Goal: Task Accomplishment & Management: Complete application form

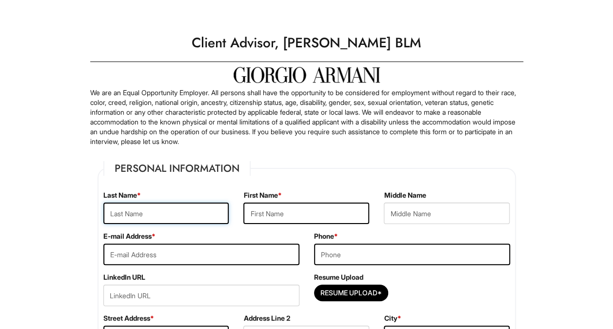
click at [122, 209] on input "text" at bounding box center [166, 212] width 126 height 21
type input "[PERSON_NAME]"
type input "[EMAIL_ADDRESS][DOMAIN_NAME]"
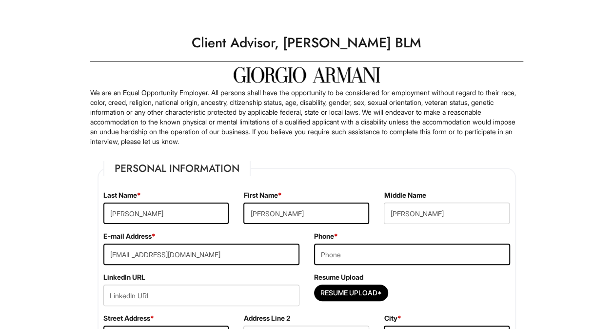
type input "5712396703"
type input "3252 [GEOGRAPHIC_DATA] SQ"
type input "Woodbridge"
select select "VA"
type input "22193"
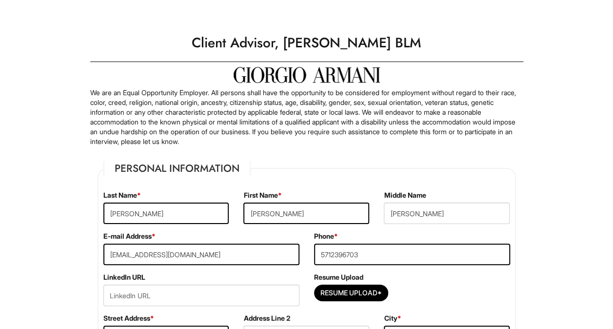
select select "[GEOGRAPHIC_DATA]"
type input "19"
type input "[DATE]"
type input "Gar-[GEOGRAPHIC_DATA]"
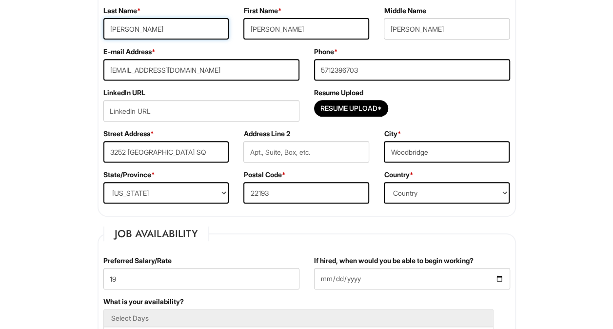
scroll to position [184, 0]
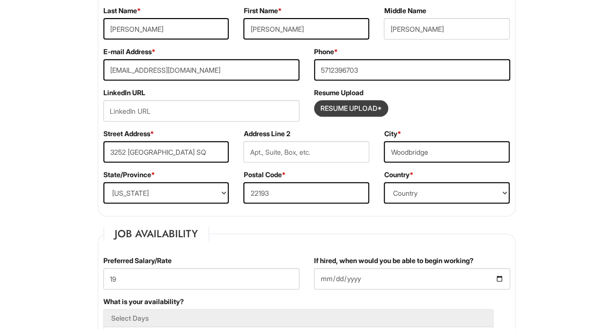
click at [335, 108] on input "Resume Upload*" at bounding box center [351, 108] width 73 height 16
type input "C:\fakepath\Doc 11.pdf"
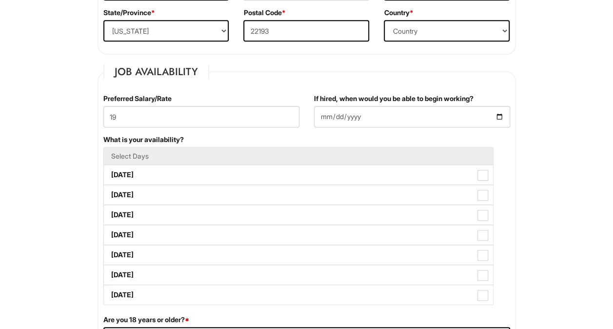
scroll to position [347, 0]
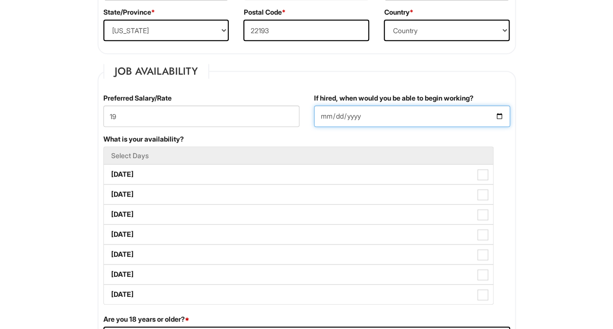
click at [499, 110] on input "[DATE]" at bounding box center [412, 115] width 196 height 21
click at [440, 117] on input "[DATE]" at bounding box center [412, 115] width 196 height 21
click at [497, 118] on input "[DATE]" at bounding box center [412, 115] width 196 height 21
type input "[DATE]"
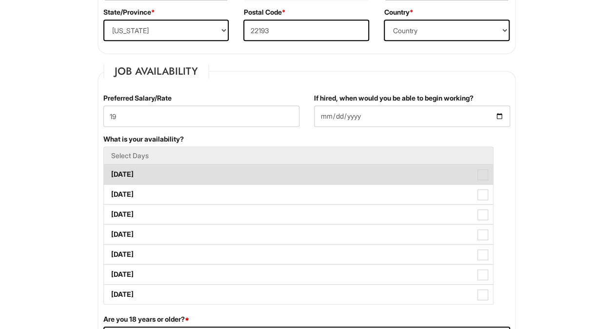
click at [118, 178] on label "[DATE]" at bounding box center [298, 174] width 389 height 20
click at [110, 173] on Available_Monday "[DATE]" at bounding box center [107, 169] width 6 height 6
checkbox Available_Monday "true"
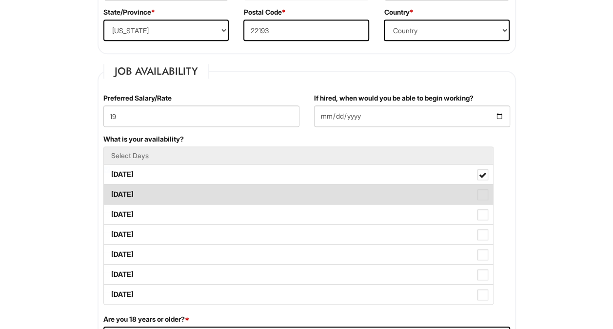
click at [117, 196] on label "[DATE]" at bounding box center [298, 194] width 389 height 20
click at [110, 193] on Available_Tuesday "[DATE]" at bounding box center [107, 189] width 6 height 6
checkbox Available_Tuesday "true"
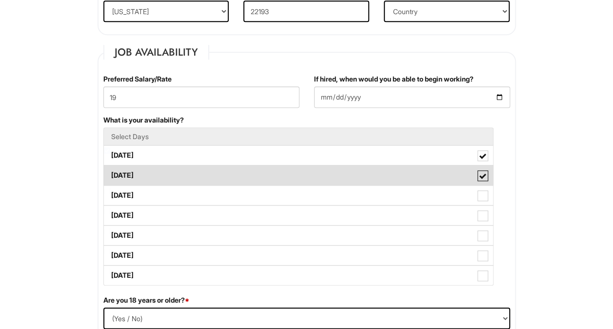
scroll to position [402, 0]
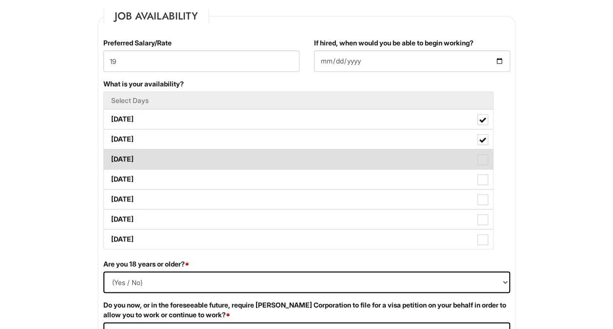
click at [122, 159] on label "[DATE]" at bounding box center [298, 159] width 389 height 20
click at [110, 158] on Available_Wednesday "[DATE]" at bounding box center [107, 154] width 6 height 6
checkbox Available_Wednesday "true"
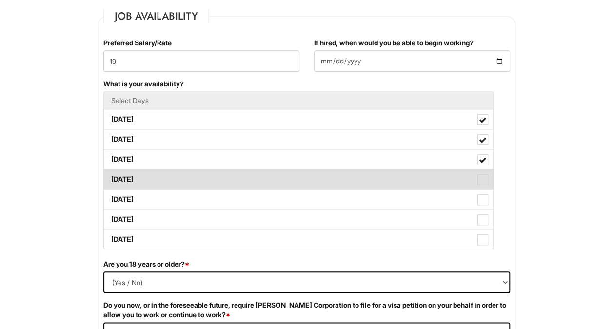
click at [119, 179] on label "[DATE]" at bounding box center [298, 179] width 389 height 20
click at [110, 177] on Available_Thursday "[DATE]" at bounding box center [107, 174] width 6 height 6
checkbox Available_Thursday "true"
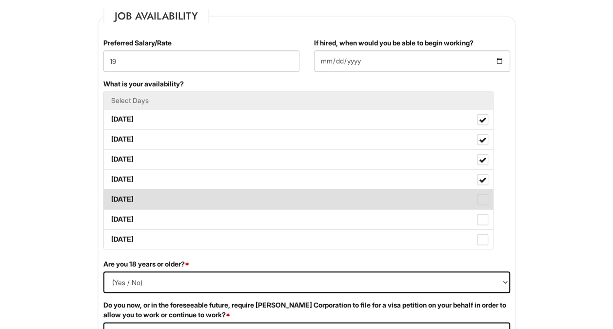
click at [121, 199] on label "[DATE]" at bounding box center [298, 199] width 389 height 20
click at [110, 197] on Available_Friday "[DATE]" at bounding box center [107, 194] width 6 height 6
checkbox Available_Friday "true"
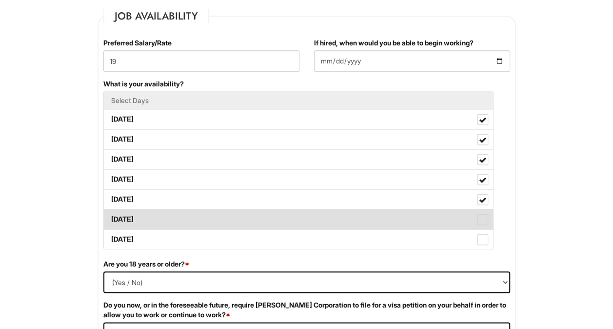
click at [121, 218] on label "[DATE]" at bounding box center [298, 219] width 389 height 20
click at [110, 217] on Available_Saturday "[DATE]" at bounding box center [107, 214] width 6 height 6
checkbox Available_Saturday "true"
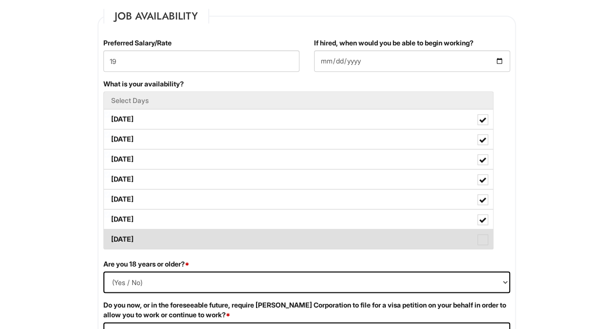
click at [122, 241] on label "[DATE]" at bounding box center [298, 239] width 389 height 20
click at [110, 237] on Available_Sunday "[DATE]" at bounding box center [107, 234] width 6 height 6
click at [115, 237] on label "[DATE]" at bounding box center [298, 239] width 389 height 20
click at [110, 237] on Available_Sunday "[DATE]" at bounding box center [107, 234] width 6 height 6
click at [115, 236] on label "[DATE]" at bounding box center [298, 239] width 389 height 20
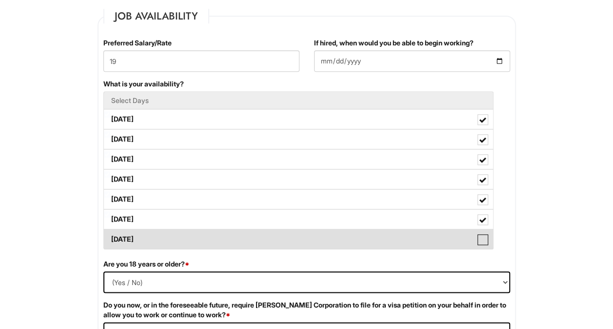
click at [110, 236] on Available_Sunday "[DATE]" at bounding box center [107, 234] width 6 height 6
click at [116, 235] on label "[DATE]" at bounding box center [298, 239] width 389 height 20
click at [110, 235] on Available_Sunday "[DATE]" at bounding box center [107, 234] width 6 height 6
checkbox Available_Sunday "false"
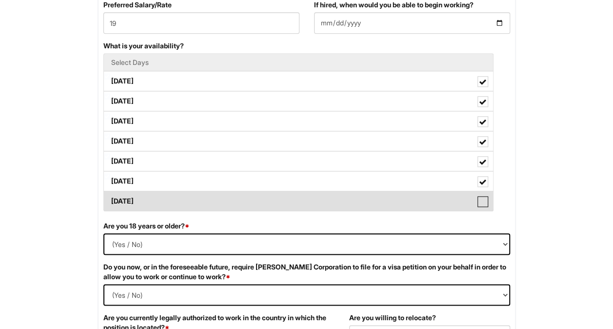
scroll to position [465, 0]
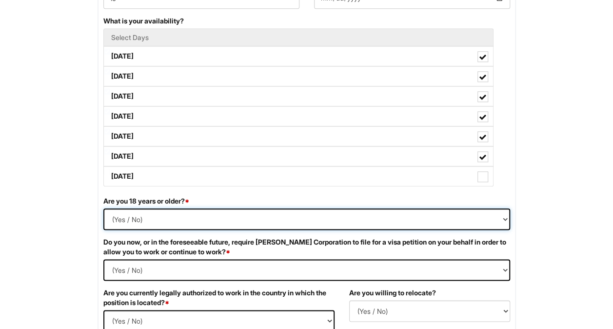
click at [122, 212] on select "(Yes / No) Yes No" at bounding box center [306, 218] width 407 height 21
select select "Yes"
click at [103, 208] on select "(Yes / No) Yes No" at bounding box center [306, 218] width 407 height 21
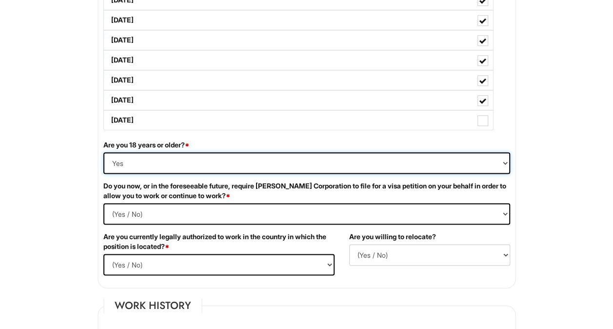
scroll to position [532, 0]
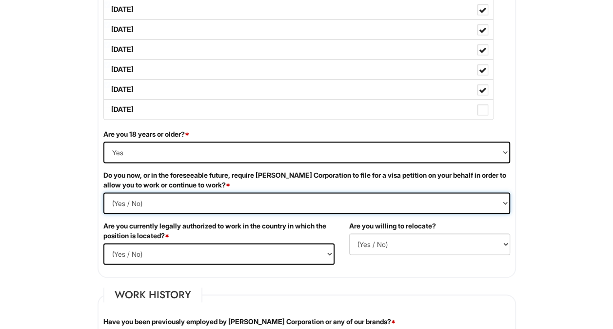
click at [121, 195] on Required "(Yes / No) Yes No" at bounding box center [306, 202] width 407 height 21
select Required "No"
click at [103, 192] on Required "(Yes / No) Yes No" at bounding box center [306, 202] width 407 height 21
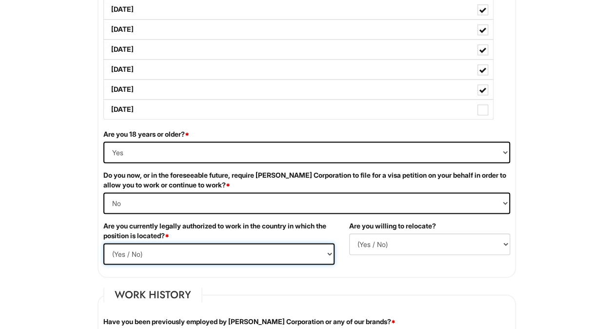
click at [116, 245] on select "(Yes / No) Yes No" at bounding box center [218, 253] width 231 height 21
select select "Yes"
click at [103, 243] on select "(Yes / No) Yes No" at bounding box center [218, 253] width 231 height 21
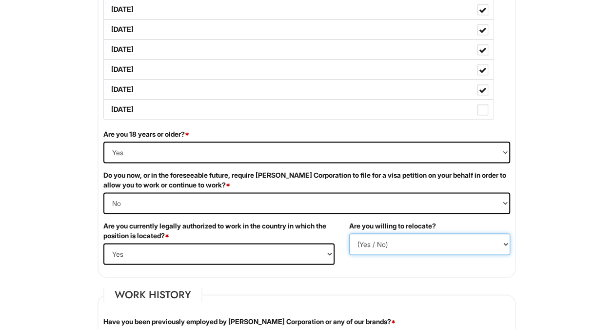
click at [360, 236] on select "(Yes / No) No Yes" at bounding box center [429, 243] width 161 height 21
select select "Y"
click at [349, 233] on select "(Yes / No) No Yes" at bounding box center [429, 243] width 161 height 21
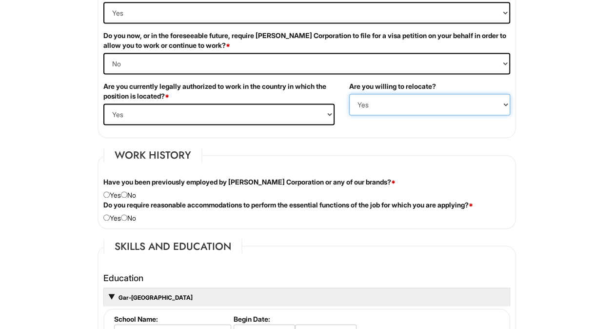
scroll to position [674, 0]
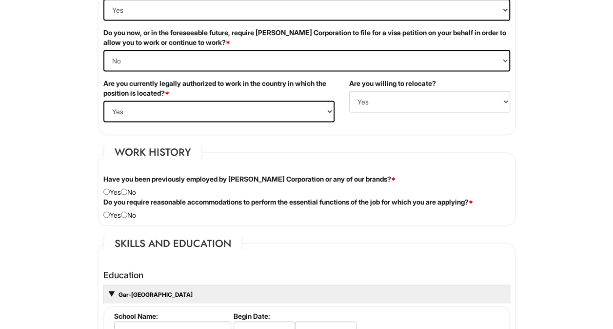
click at [138, 188] on div "Have you been previously employed by [PERSON_NAME] Corporation or any of our br…" at bounding box center [306, 185] width 421 height 23
click at [127, 191] on input "radio" at bounding box center [124, 191] width 6 height 6
radio input "true"
click at [127, 214] on input "radio" at bounding box center [124, 214] width 6 height 6
radio input "true"
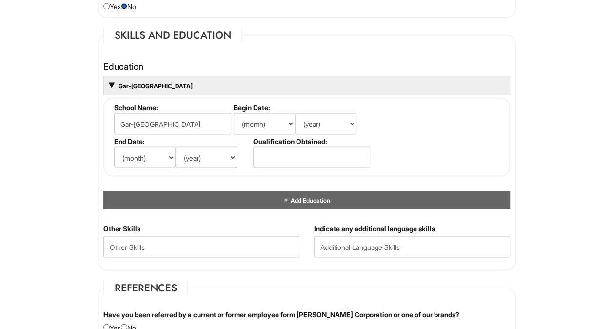
scroll to position [883, 0]
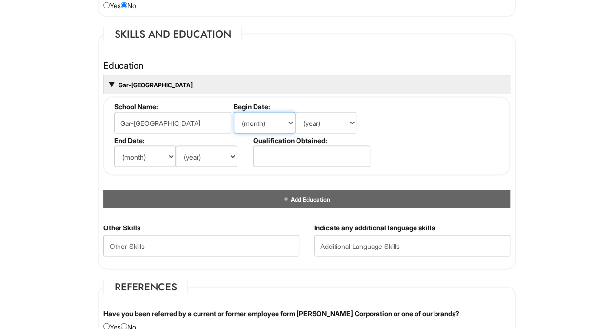
click at [259, 118] on select "(month) Jan Feb Mar Apr May Jun [DATE] Aug Sep Oct Nov Dec" at bounding box center [264, 122] width 61 height 21
select select "8"
click at [234, 112] on select "(month) Jan Feb Mar Apr May Jun [DATE] Aug Sep Oct Nov Dec" at bounding box center [264, 122] width 61 height 21
click at [314, 123] on select "(year) 2029 2028 2027 2026 2025 2024 2023 2022 2021 2020 2019 2018 2017 2016 20…" at bounding box center [325, 122] width 61 height 21
select select "2020"
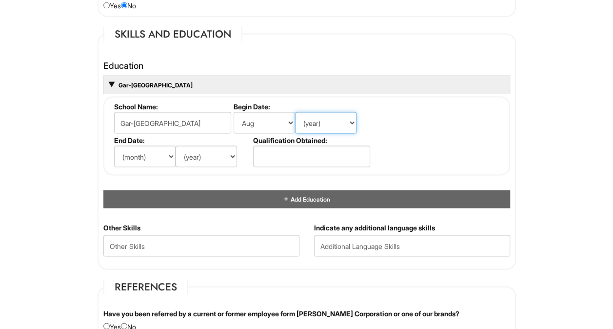
click at [295, 112] on select "(year) 2029 2028 2027 2026 2025 2024 2023 2022 2021 2020 2019 2018 2017 2016 20…" at bounding box center [325, 122] width 61 height 21
click at [131, 154] on select "(month) Jan Feb Mar Apr May Jun [DATE] Aug Sep Oct Nov Dec" at bounding box center [144, 155] width 61 height 21
select select "6"
click at [114, 145] on select "(month) Jan Feb Mar Apr May Jun [DATE] Aug Sep Oct Nov Dec" at bounding box center [144, 155] width 61 height 21
click at [193, 157] on select "(year) 2029 2028 2027 2026 2025 2024 2023 2022 2021 2020 2019 2018 2017 2016 20…" at bounding box center [206, 155] width 61 height 21
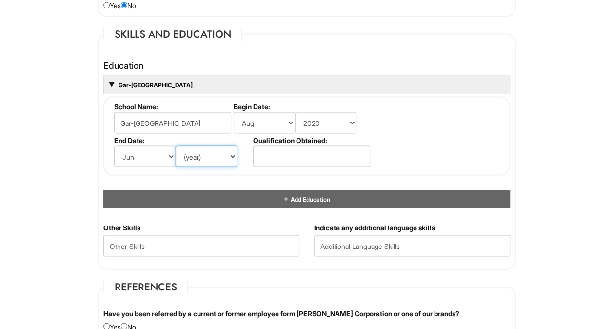
select select "2024"
click at [176, 145] on select "(year) 2029 2028 2027 2026 2025 2024 2023 2022 2021 2020 2019 2018 2017 2016 20…" at bounding box center [206, 155] width 61 height 21
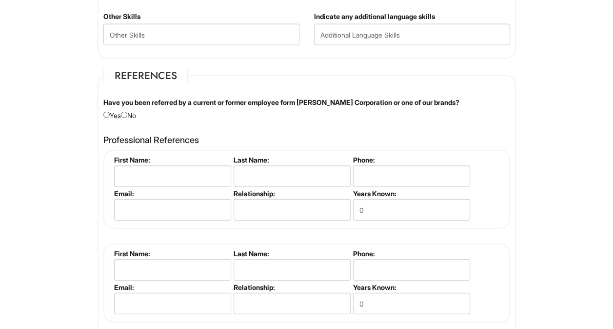
scroll to position [1098, 0]
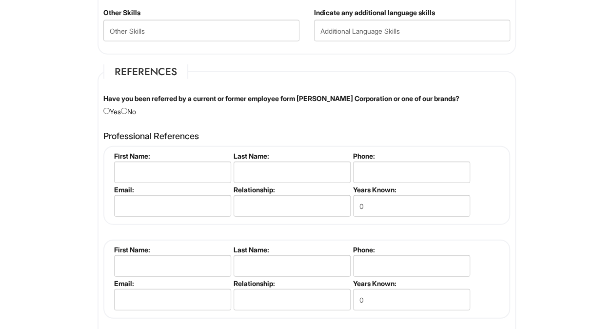
click at [137, 106] on div "Have you been referred by a current or former employee form [PERSON_NAME] Corpo…" at bounding box center [306, 105] width 421 height 23
click at [127, 108] on input "radio" at bounding box center [124, 111] width 6 height 6
radio input "true"
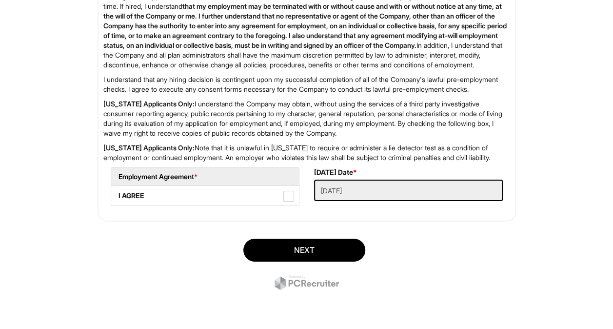
scroll to position [1611, 0]
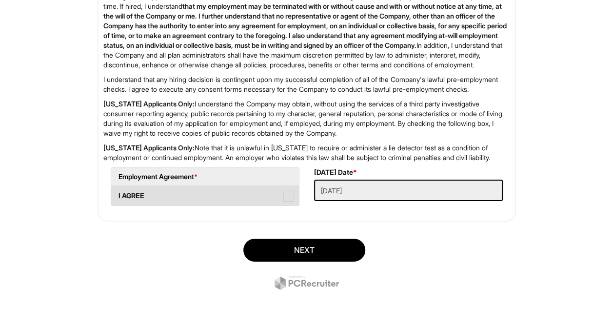
click at [292, 192] on span at bounding box center [288, 196] width 11 height 11
click at [118, 192] on AGREE "I AGREE" at bounding box center [114, 191] width 6 height 6
checkbox AGREE "true"
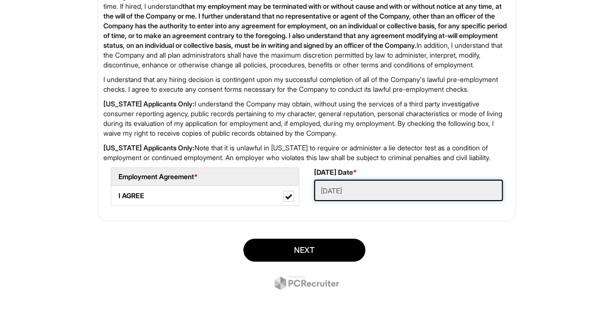
click at [327, 197] on Applied "[DATE]" at bounding box center [408, 189] width 189 height 21
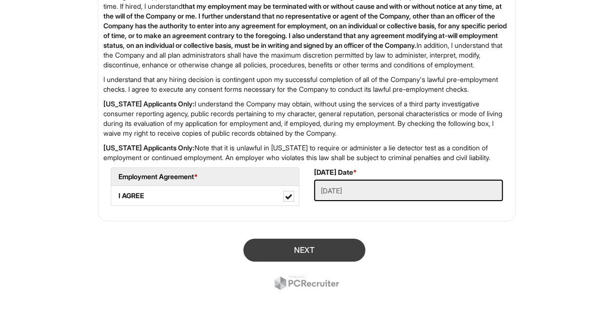
click at [274, 243] on button "Next" at bounding box center [304, 249] width 122 height 23
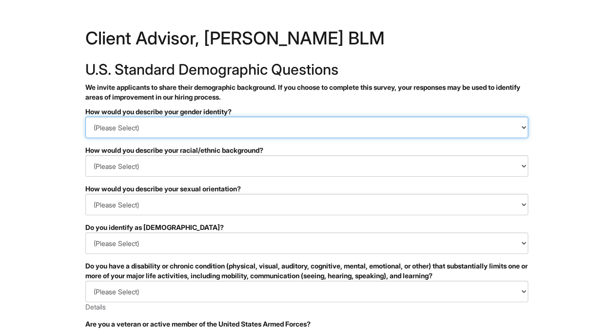
click at [111, 124] on select "(Please Select) Man Woman [DEMOGRAPHIC_DATA] I prefer to self-describe I don't …" at bounding box center [306, 127] width 443 height 21
select select "Man"
click at [85, 117] on select "(Please Select) Man Woman [DEMOGRAPHIC_DATA] I prefer to self-describe I don't …" at bounding box center [306, 127] width 443 height 21
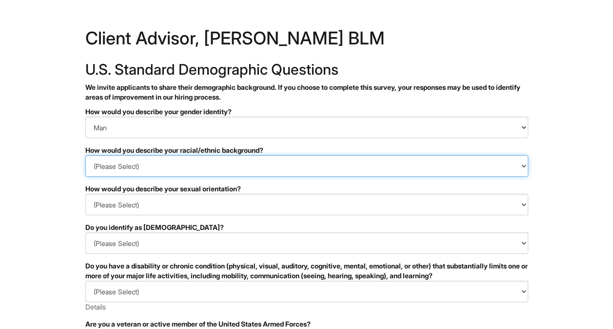
click at [99, 161] on select "(Please Select) [DEMOGRAPHIC_DATA] or of [DEMOGRAPHIC_DATA] descent [DEMOGRAPHI…" at bounding box center [306, 165] width 443 height 21
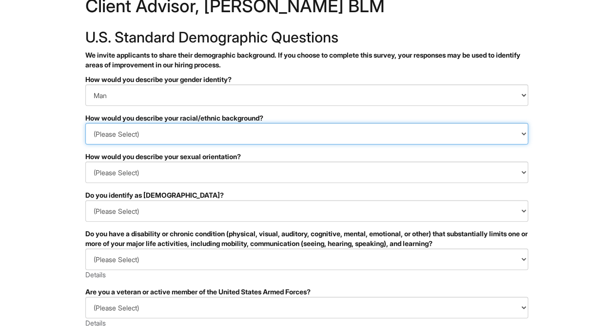
scroll to position [38, 0]
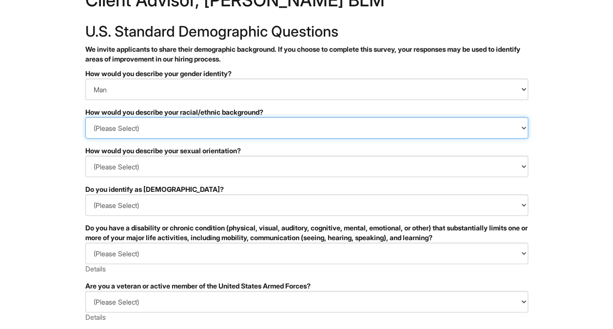
click at [102, 132] on select "(Please Select) Black or of African descent East Asian Hispanic, Latinx or of S…" at bounding box center [306, 127] width 443 height 21
click at [85, 117] on select "(Please Select) Black or of African descent East Asian Hispanic, Latinx or of S…" at bounding box center [306, 127] width 443 height 21
click at [101, 130] on select "(Please Select) Black or of African descent East Asian Hispanic, Latinx or of S…" at bounding box center [306, 127] width 443 height 21
select select "I don't wish to answer"
click at [85, 117] on select "(Please Select) Black or of African descent East Asian Hispanic, Latinx or of S…" at bounding box center [306, 127] width 443 height 21
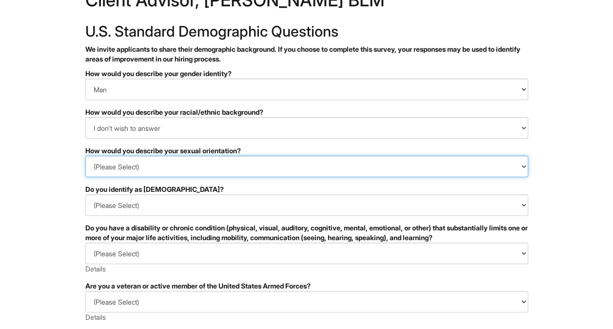
click at [104, 171] on select "(Please Select) Asexual Bisexual and/or pansexual Gay Heterosexual Lesbian Quee…" at bounding box center [306, 166] width 443 height 21
select select "I don't wish to answer"
click at [85, 156] on select "(Please Select) Asexual Bisexual and/or pansexual Gay Heterosexual Lesbian Quee…" at bounding box center [306, 166] width 443 height 21
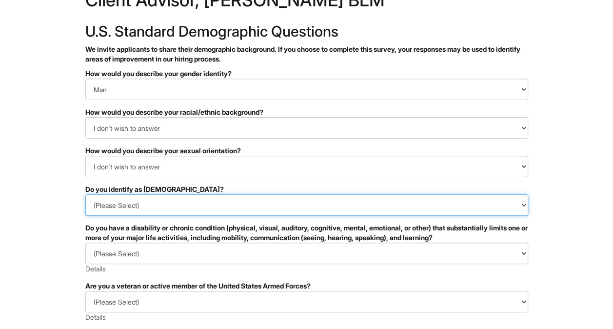
click at [100, 208] on select "(Please Select) Yes No I prefer to self-describe I don't wish to answer" at bounding box center [306, 204] width 443 height 21
click at [85, 194] on select "(Please Select) Yes No I prefer to self-describe I don't wish to answer" at bounding box center [306, 204] width 443 height 21
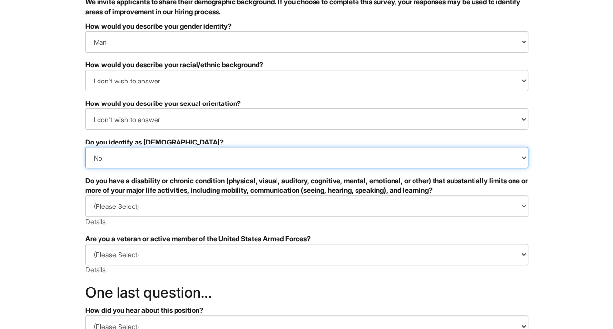
scroll to position [86, 0]
click at [101, 152] on select "(Please Select) Yes No I prefer to self-describe I don't wish to answer" at bounding box center [306, 156] width 443 height 21
select select "I don't wish to answer"
click at [85, 146] on select "(Please Select) Yes No I prefer to self-describe I don't wish to answer" at bounding box center [306, 156] width 443 height 21
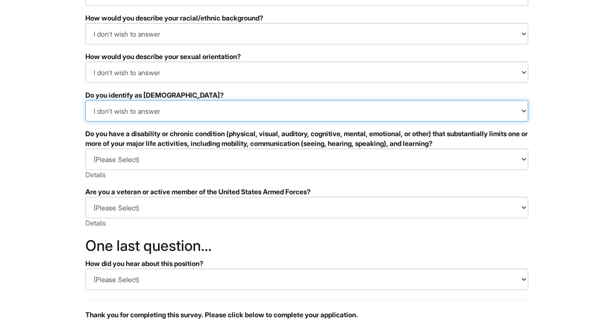
scroll to position [136, 0]
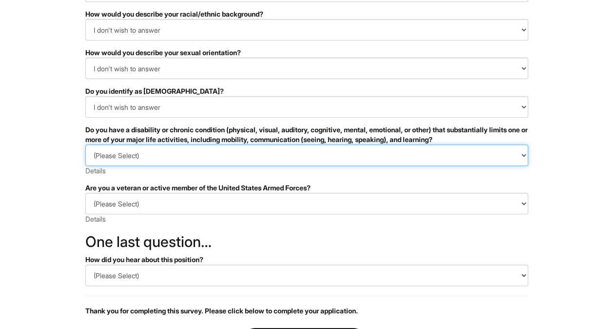
click at [106, 154] on select "(Please Select) YES, I HAVE A DISABILITY (or previously had a disability) NO, I…" at bounding box center [306, 154] width 443 height 21
select select "NO, I DON'T HAVE A DISABILITY"
click at [85, 144] on select "(Please Select) YES, I HAVE A DISABILITY (or previously had a disability) NO, I…" at bounding box center [306, 154] width 443 height 21
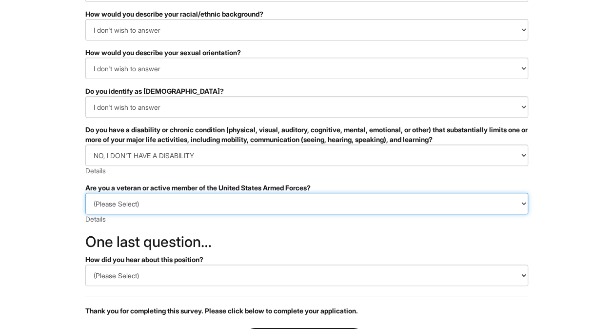
click at [99, 206] on select "(Please Select) I IDENTIFY AS ONE OR MORE OF THE CLASSIFICATIONS OF PROTECTED V…" at bounding box center [306, 203] width 443 height 21
select select "I AM NOT A PROTECTED VETERAN"
click at [85, 193] on select "(Please Select) I IDENTIFY AS ONE OR MORE OF THE CLASSIFICATIONS OF PROTECTED V…" at bounding box center [306, 203] width 443 height 21
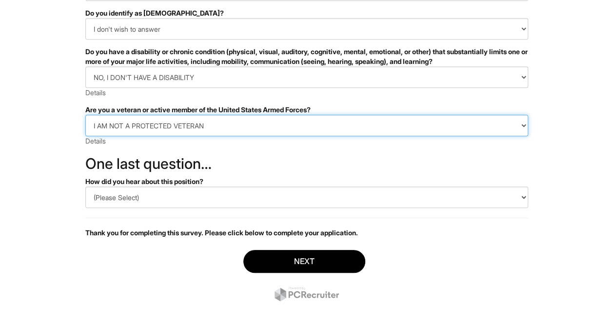
scroll to position [220, 0]
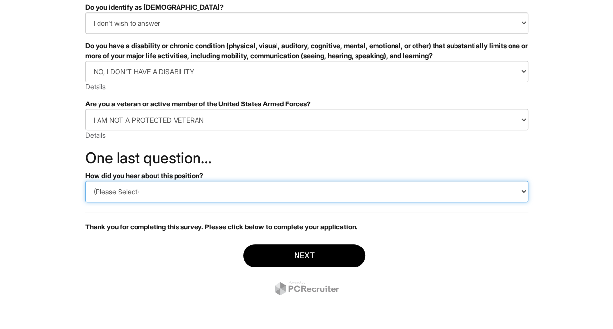
click at [98, 191] on select "(Please Select) CareerBuilder Indeed LinkedIn Monster Referral Other" at bounding box center [306, 190] width 443 height 21
select select "LinkedIn"
click at [85, 180] on select "(Please Select) CareerBuilder Indeed LinkedIn Monster Referral Other" at bounding box center [306, 190] width 443 height 21
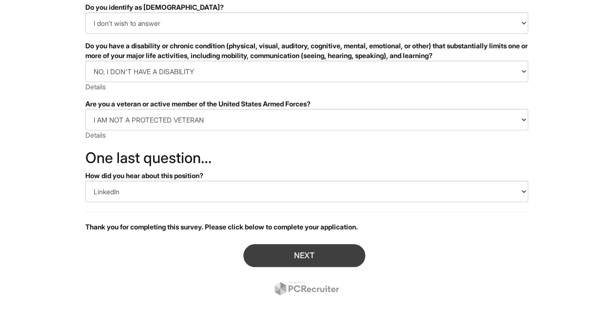
click at [259, 254] on button "Next" at bounding box center [304, 255] width 122 height 23
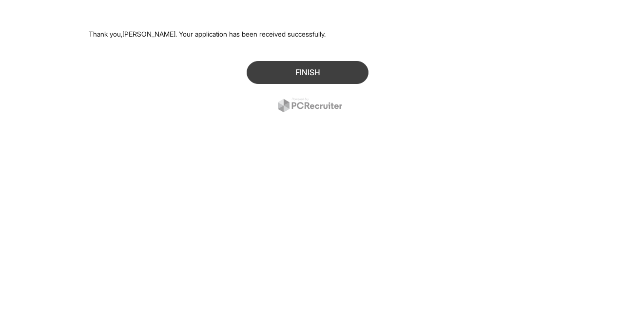
click at [262, 66] on button "Finish" at bounding box center [308, 72] width 122 height 23
